Goal: Task Accomplishment & Management: Use online tool/utility

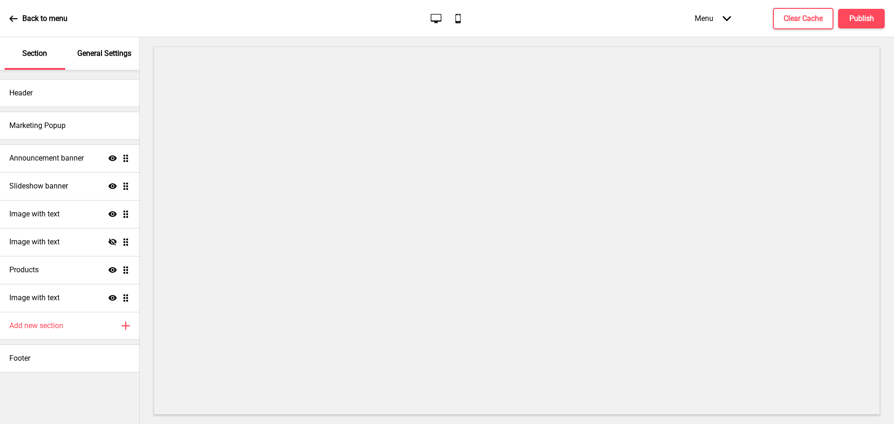
click at [19, 21] on div "Back to menu" at bounding box center [38, 18] width 58 height 25
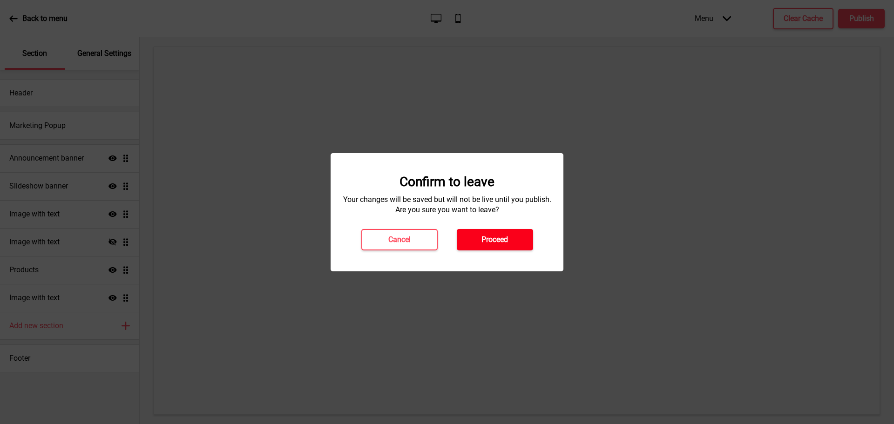
click at [472, 232] on button "Proceed" at bounding box center [495, 239] width 76 height 21
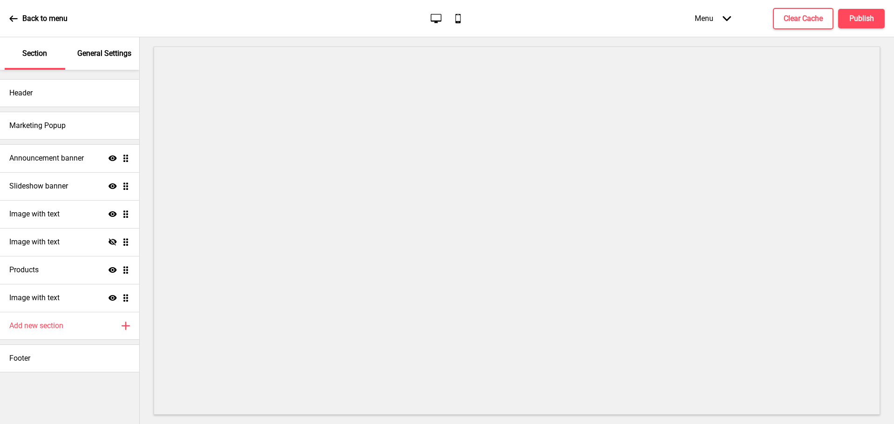
click at [16, 15] on icon at bounding box center [13, 18] width 8 height 8
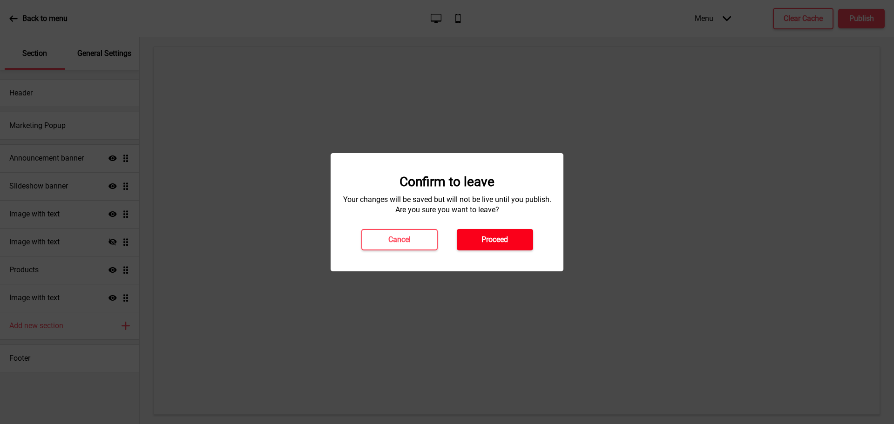
click at [474, 230] on button "Proceed" at bounding box center [495, 239] width 76 height 21
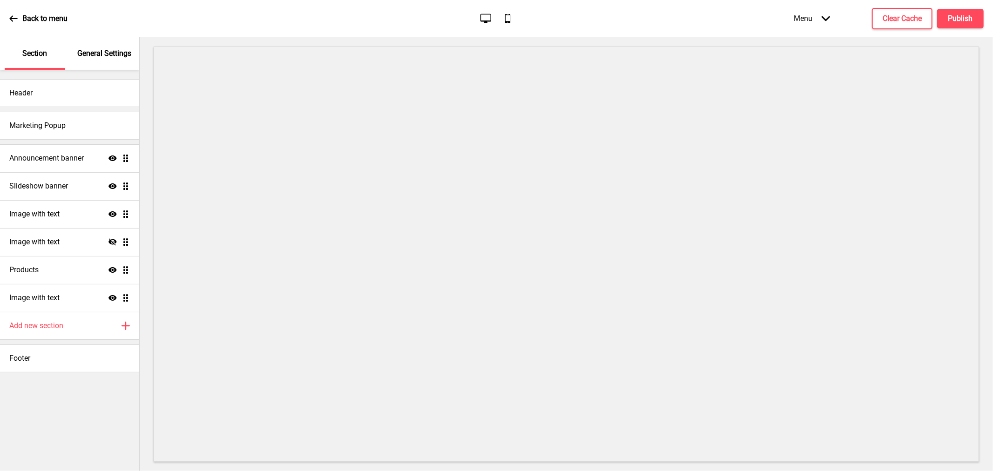
click at [10, 21] on icon at bounding box center [13, 18] width 8 height 8
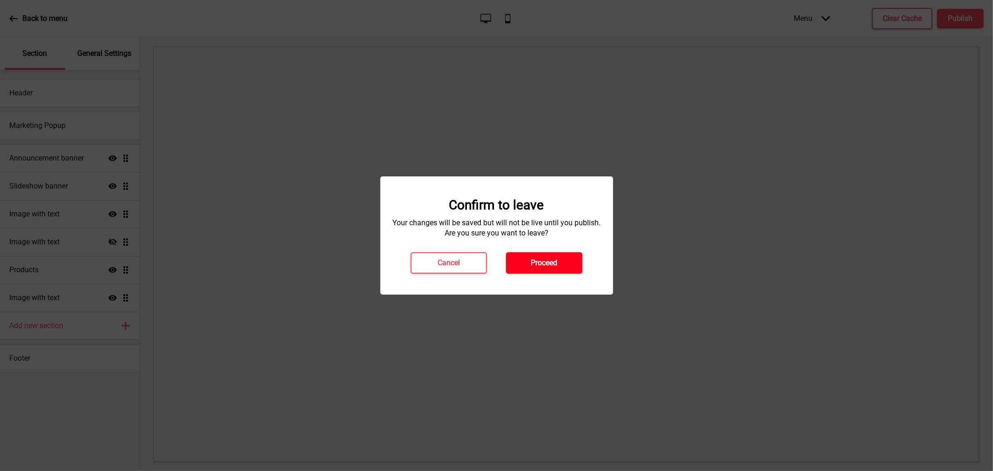
click at [545, 259] on h4 "Proceed" at bounding box center [544, 263] width 27 height 10
